Goal: Task Accomplishment & Management: Use online tool/utility

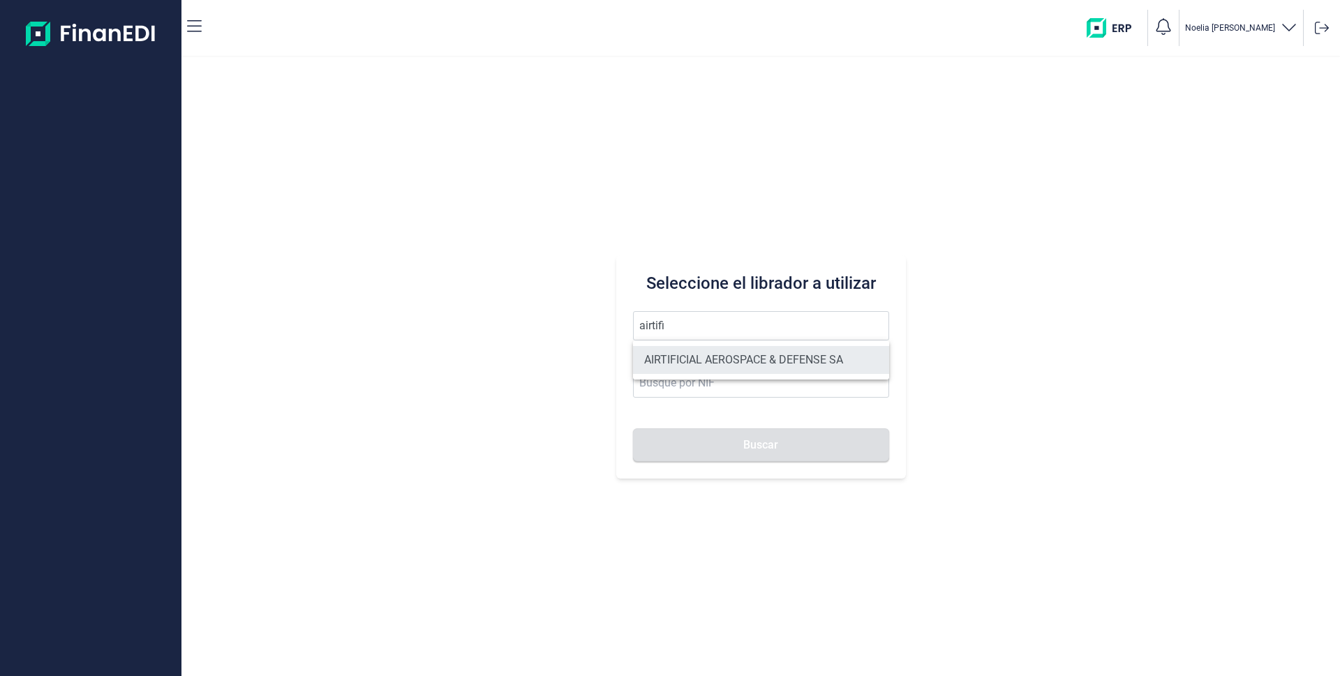
click at [694, 361] on li "AIRTIFICIAL AEROSPACE & DEFENSE SA" at bounding box center [761, 360] width 256 height 28
type input "AIRTIFICIAL AEROSPACE & DEFENSE SA"
type input "A72309149"
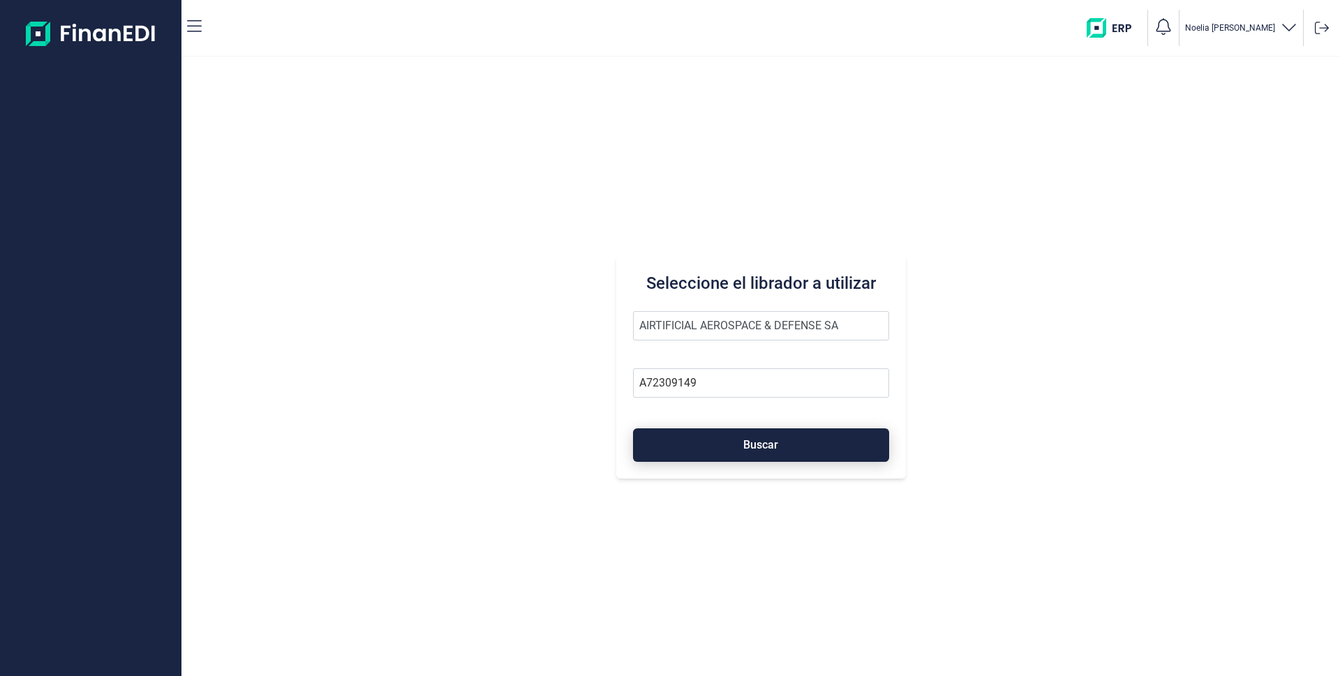
click at [763, 438] on button "Buscar" at bounding box center [761, 445] width 256 height 33
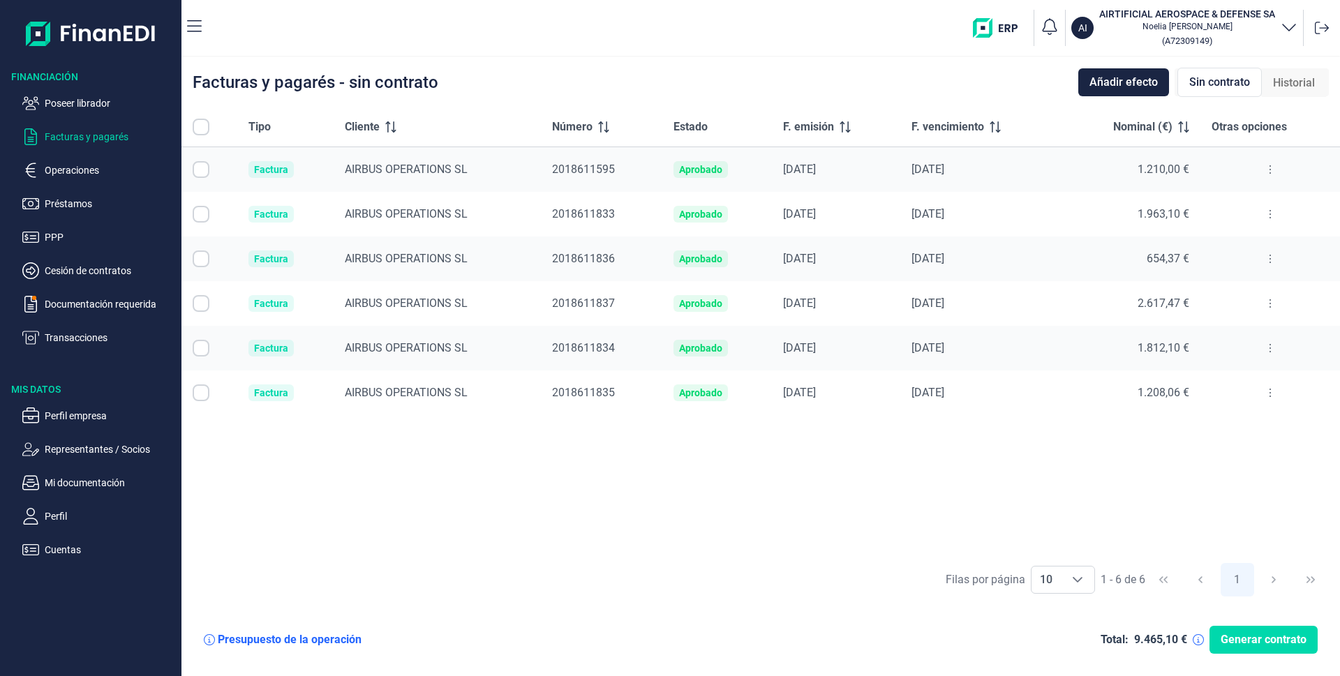
checkbox input "true"
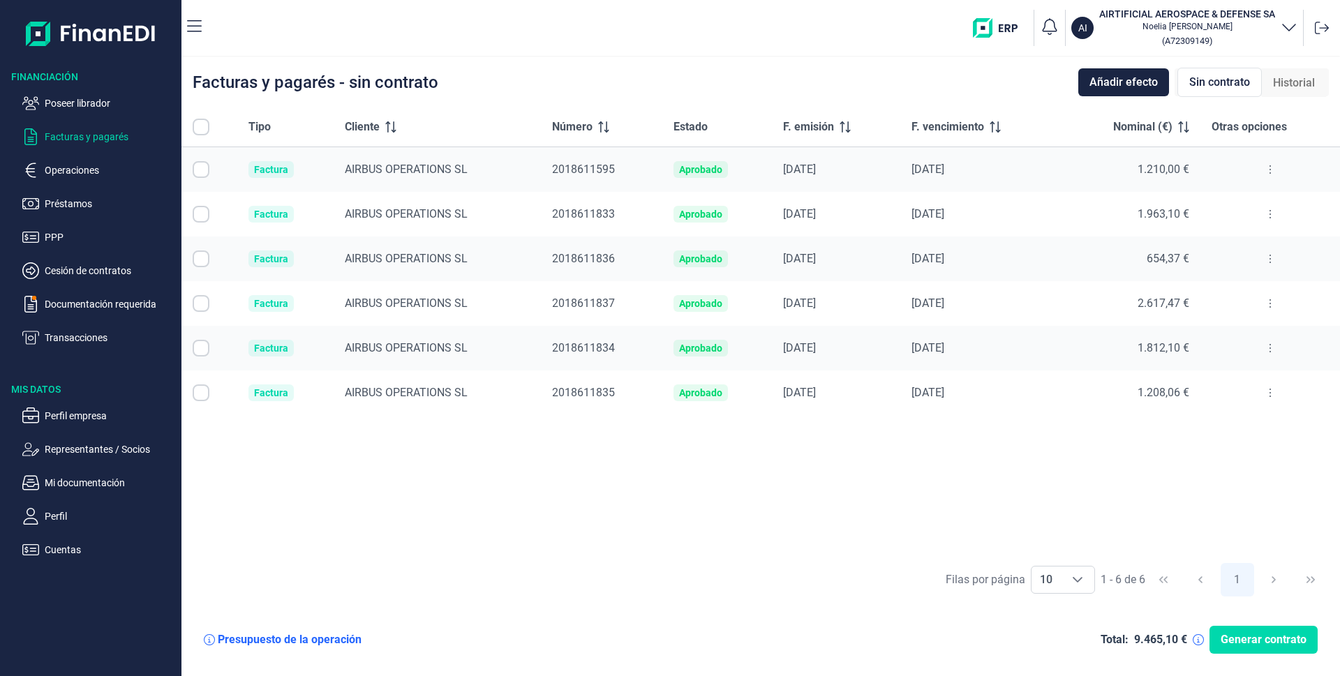
checkbox input "true"
click at [86, 165] on p "Operaciones" at bounding box center [110, 170] width 131 height 17
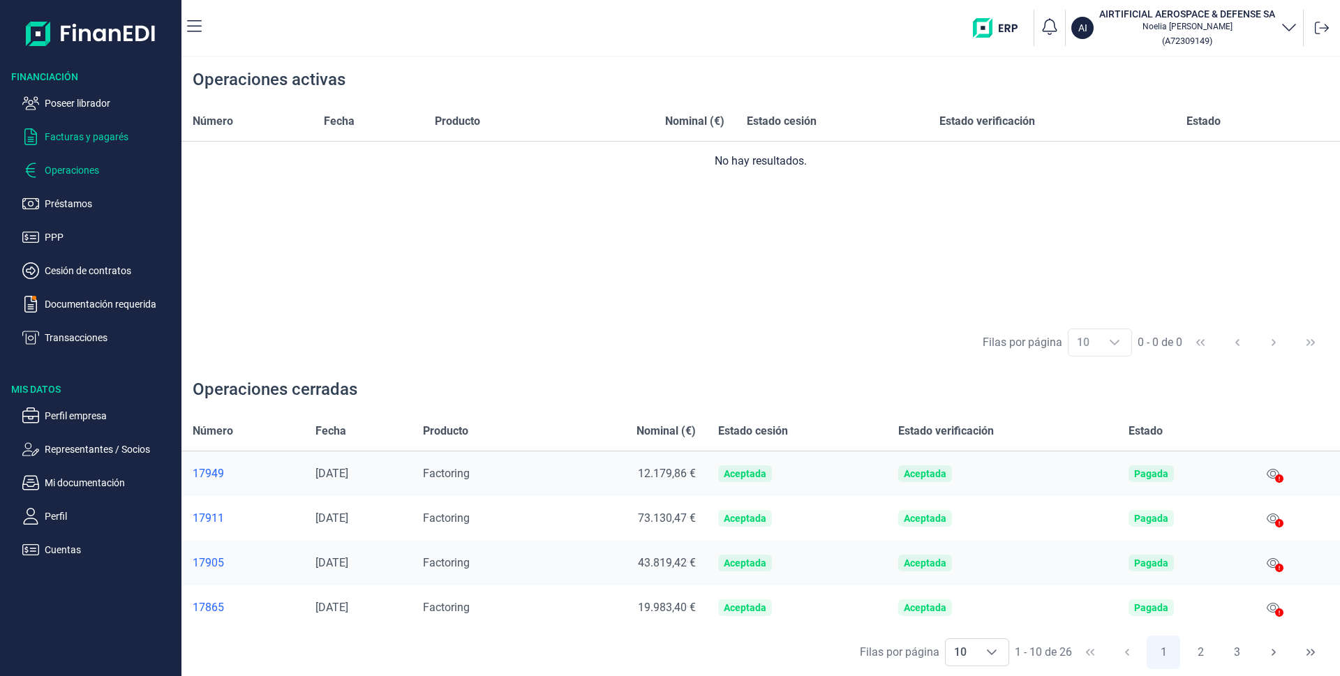
click at [100, 141] on p "Facturas y pagarés" at bounding box center [110, 136] width 131 height 17
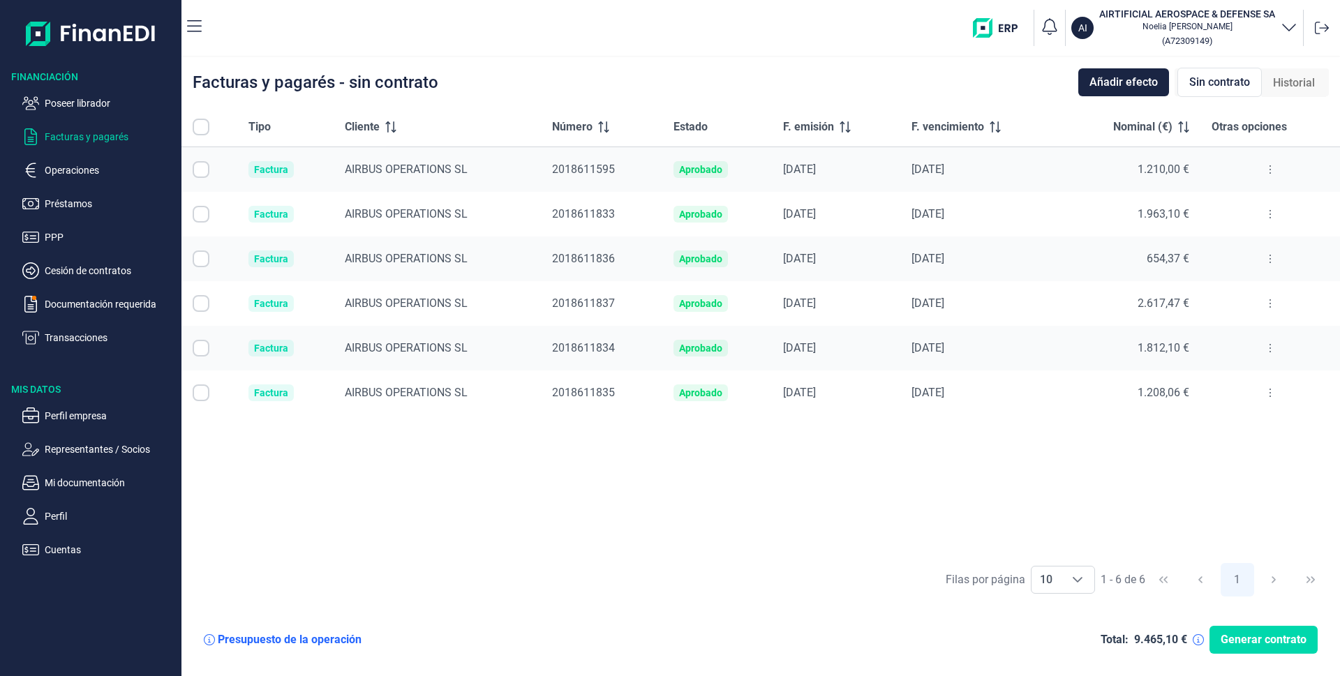
checkbox input "true"
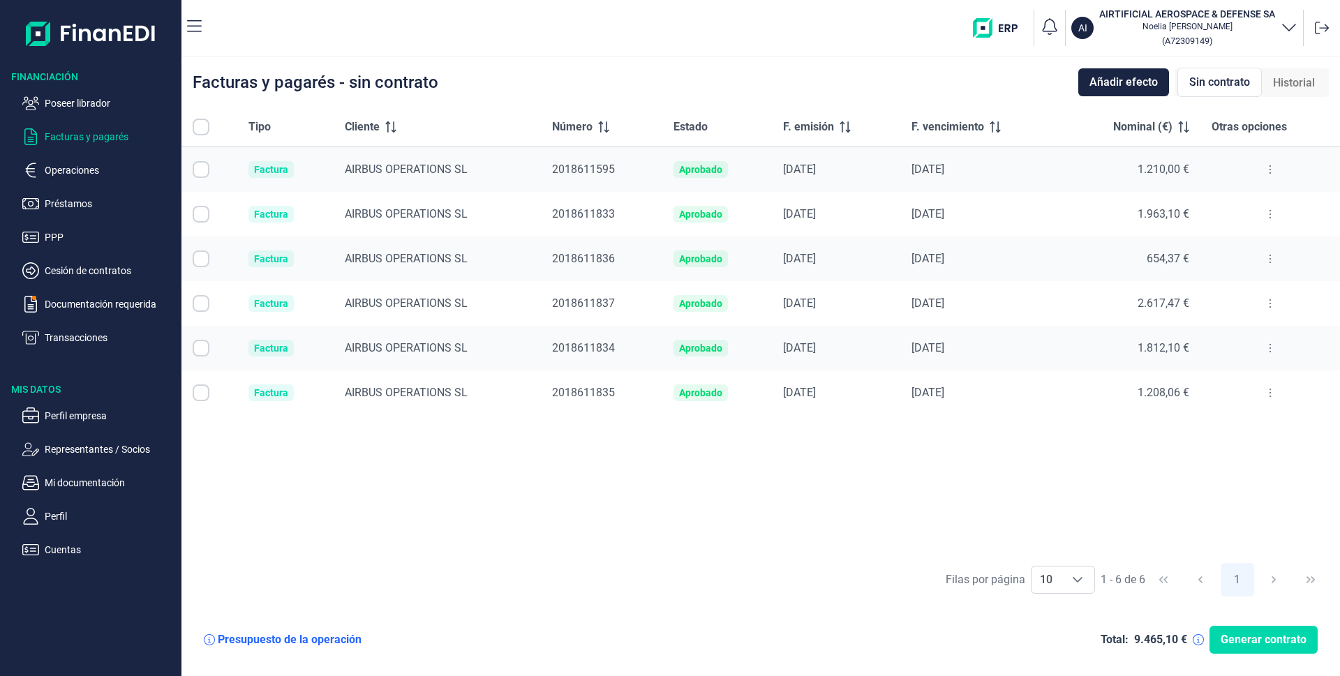
checkbox input "true"
click at [204, 166] on input "Row Unselected null" at bounding box center [201, 169] width 17 height 17
checkbox input "false"
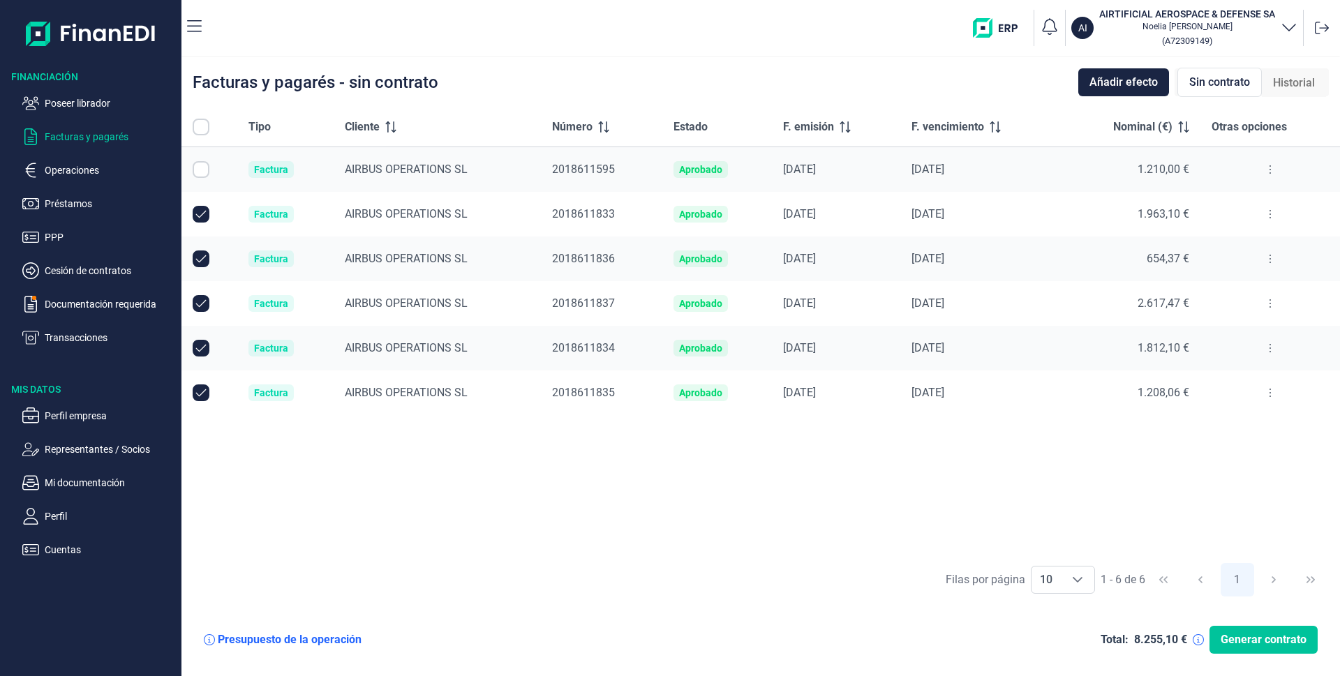
click at [1269, 636] on span "Generar contrato" at bounding box center [1264, 640] width 86 height 17
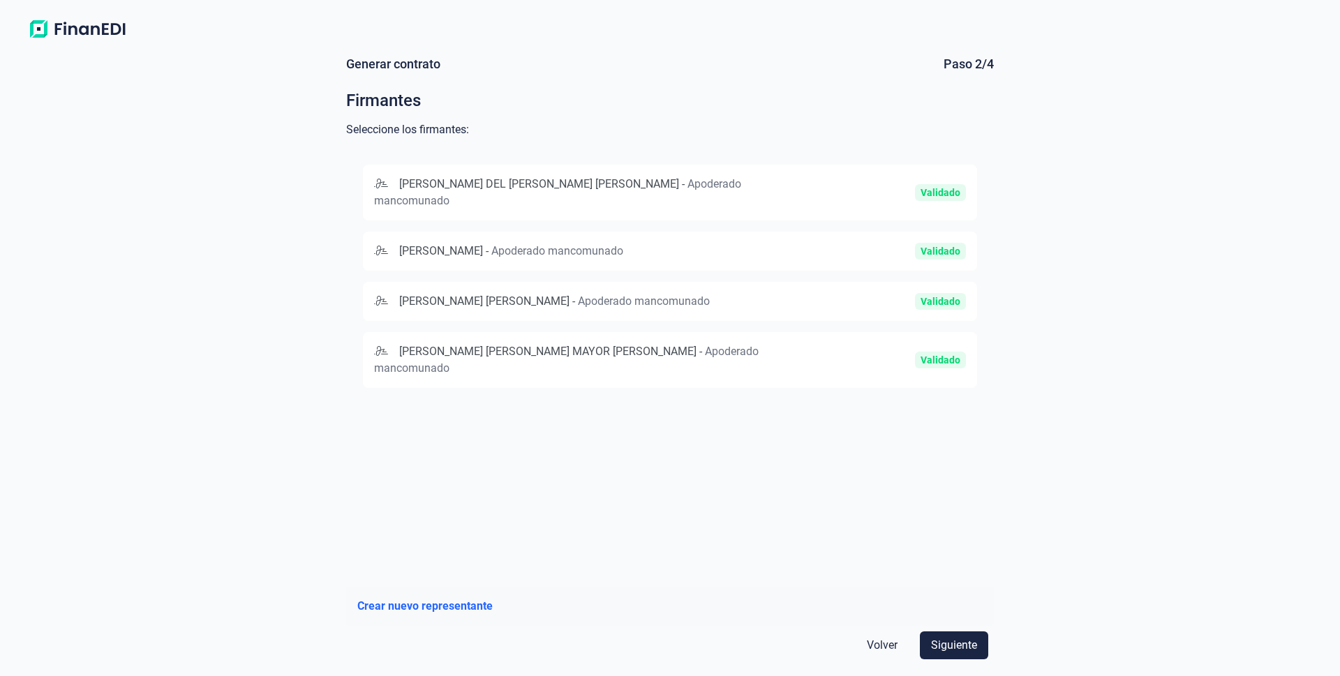
click at [471, 244] on span "[PERSON_NAME]" at bounding box center [441, 250] width 84 height 13
click at [454, 356] on span "[PERSON_NAME] [PERSON_NAME] MAYOR [PERSON_NAME]" at bounding box center [547, 352] width 297 height 13
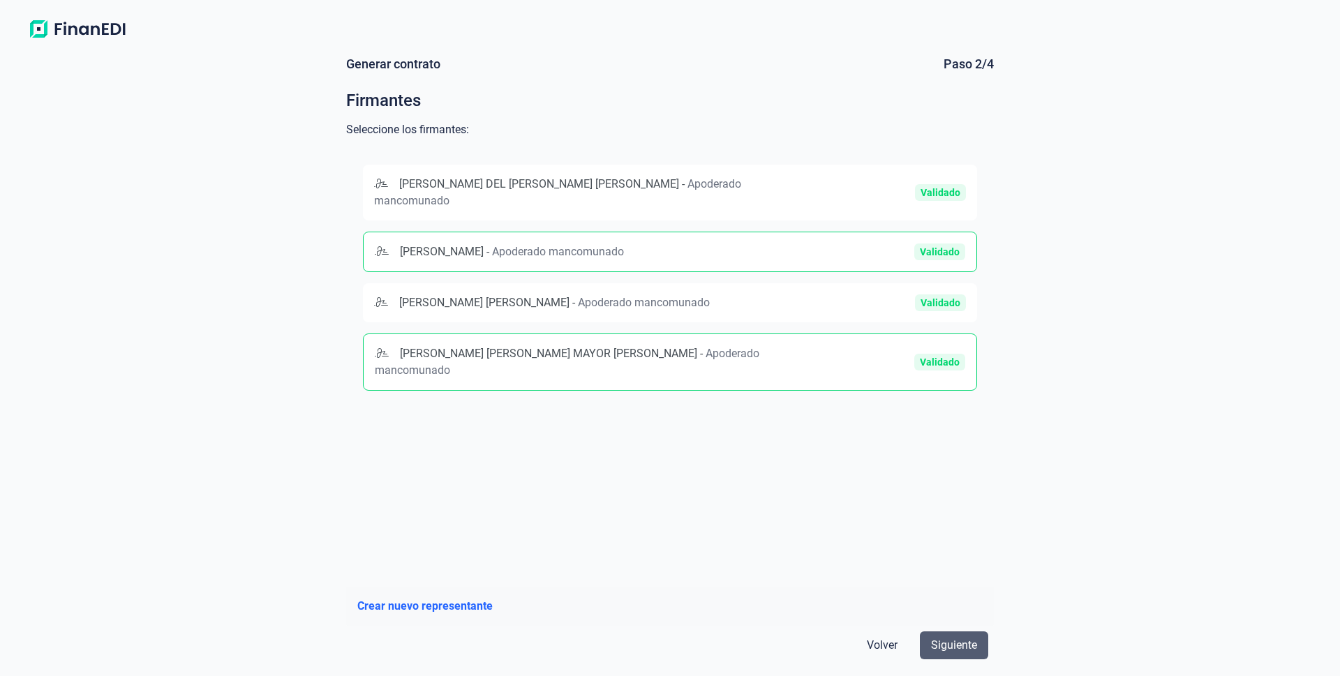
click at [964, 646] on span "Siguiente" at bounding box center [954, 645] width 46 height 17
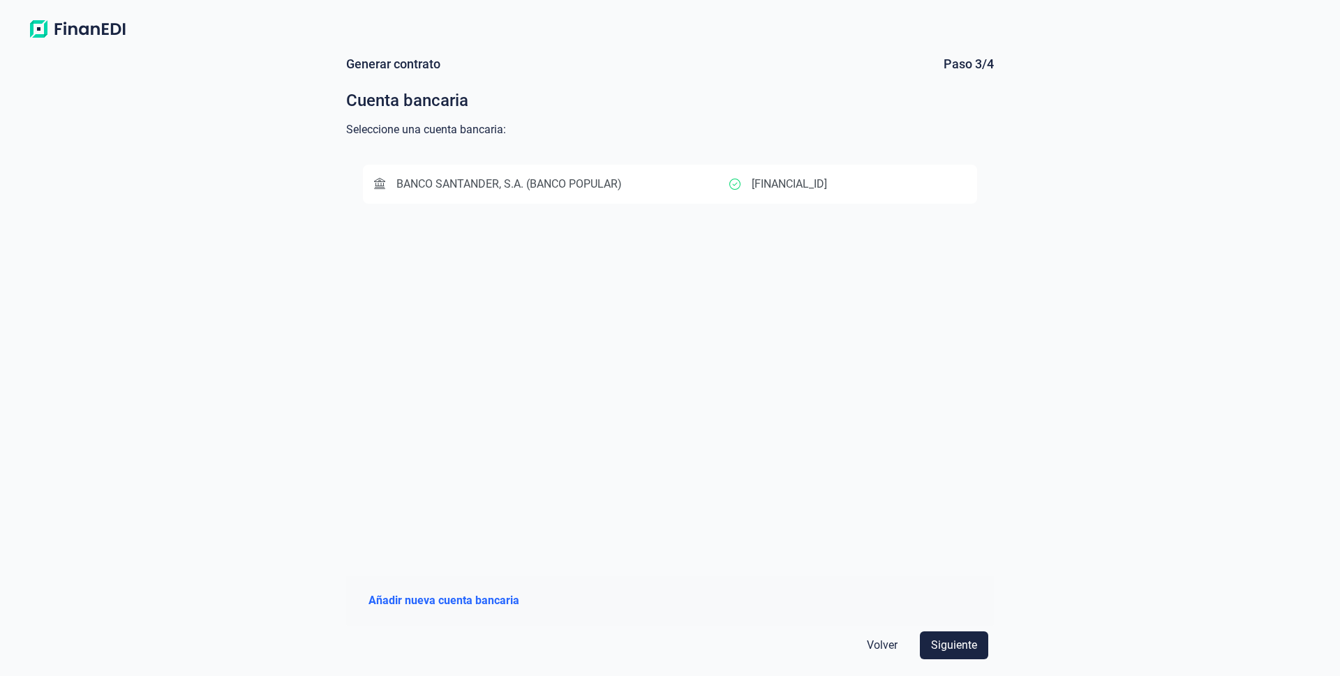
click at [597, 185] on span "BANCO SANTANDER, S.A. (BANCO POPULAR)" at bounding box center [508, 183] width 225 height 13
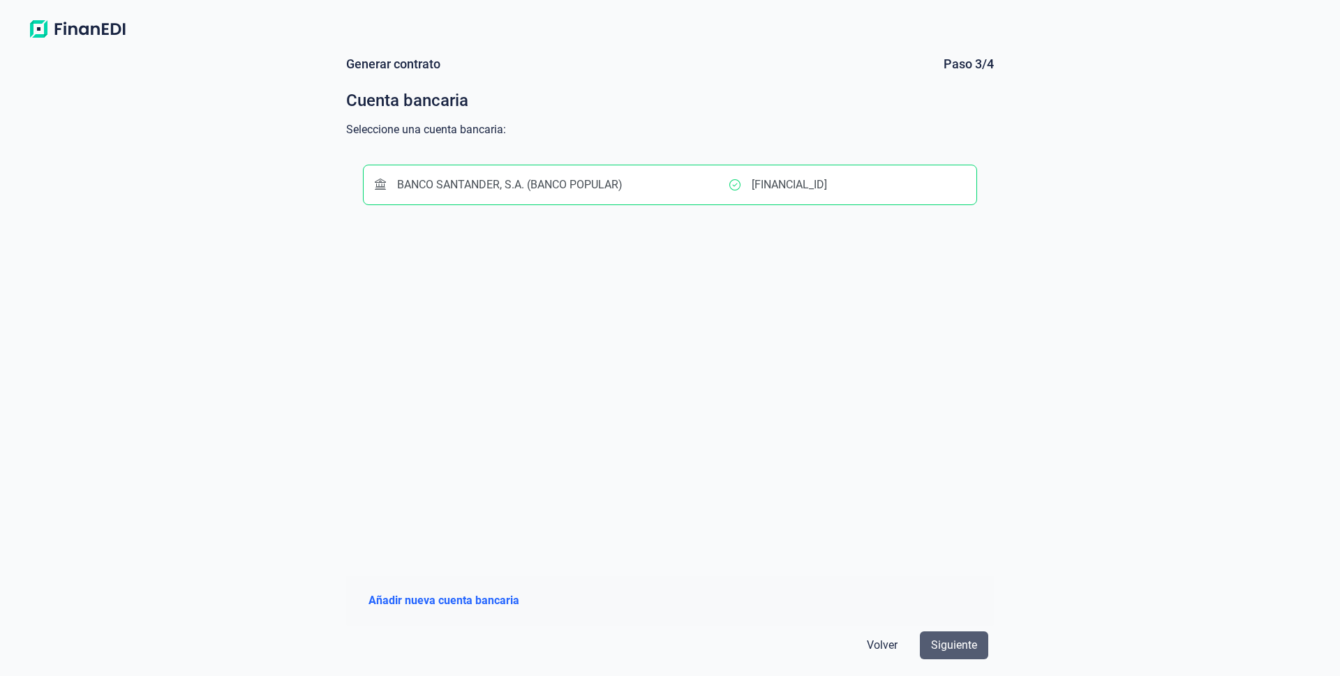
click at [952, 653] on span "Siguiente" at bounding box center [954, 645] width 46 height 17
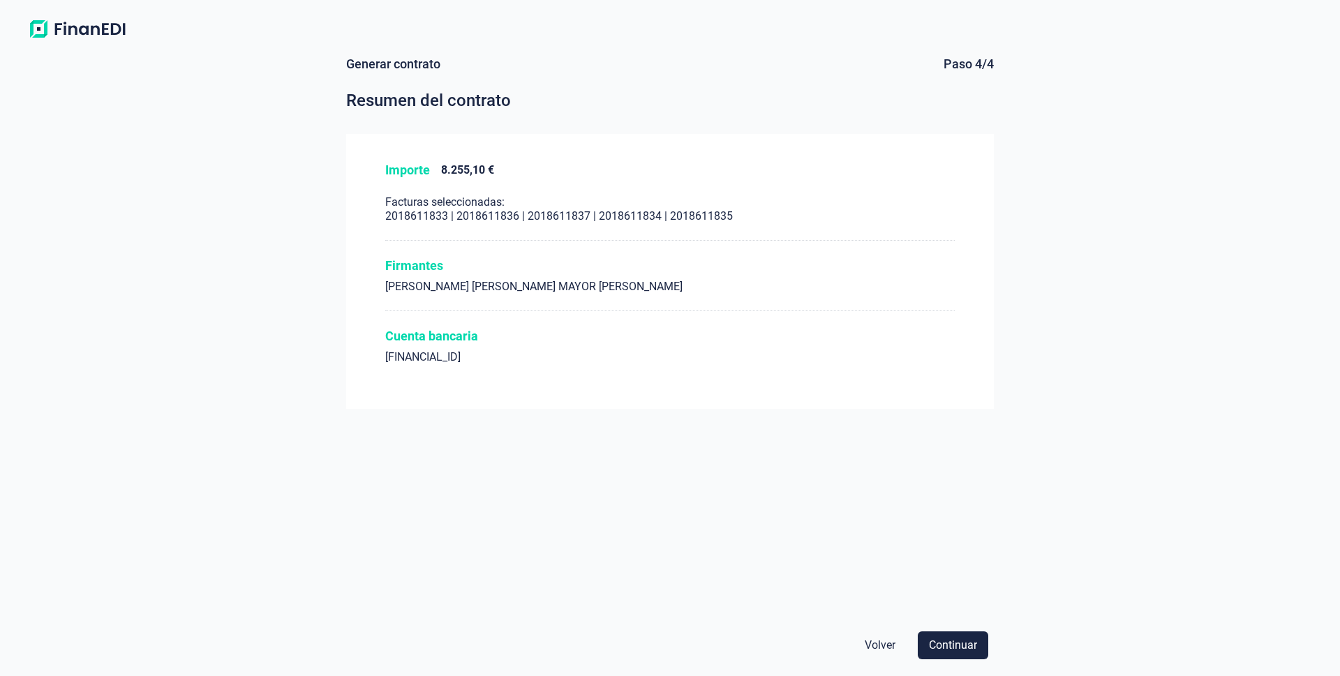
click at [952, 653] on span "Continuar" at bounding box center [953, 645] width 48 height 17
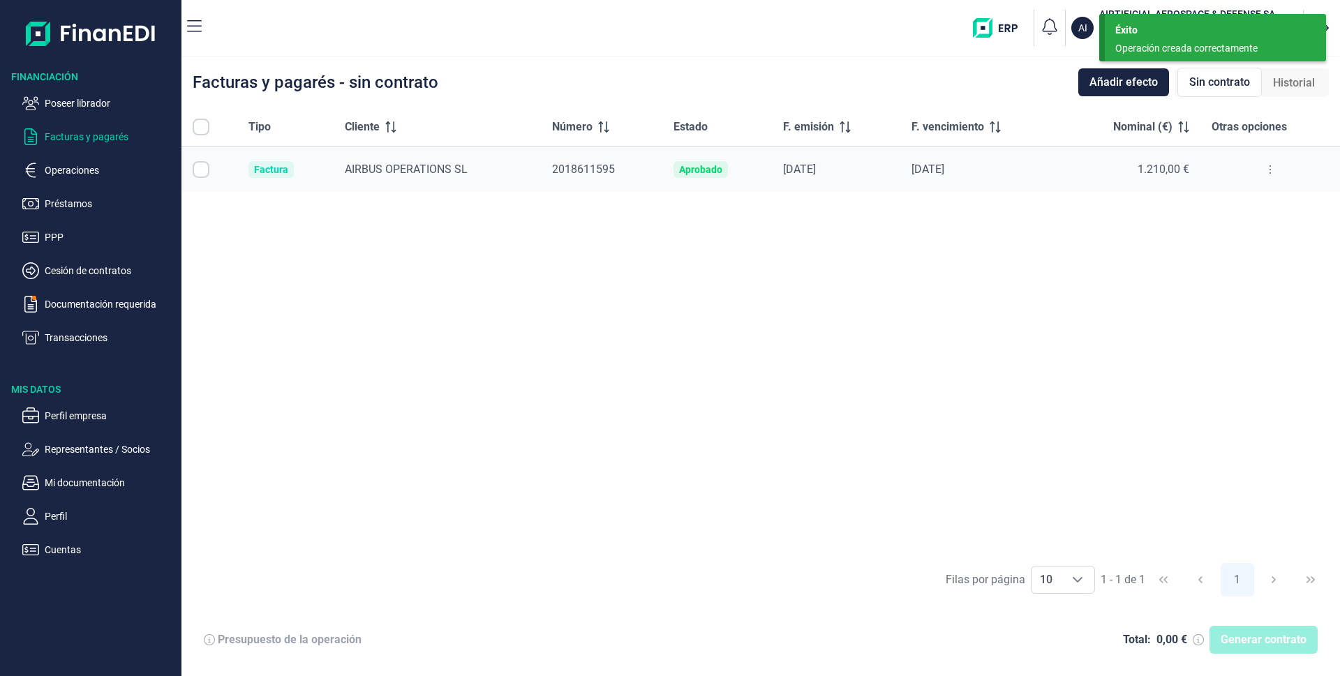
checkbox input "true"
click at [83, 171] on p "Operaciones" at bounding box center [110, 170] width 131 height 17
